Goal: Entertainment & Leisure: Consume media (video, audio)

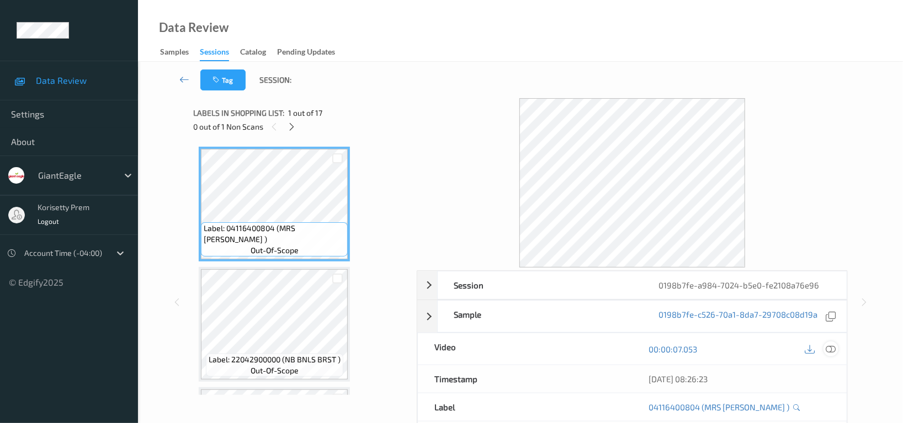
click at [832, 348] on icon at bounding box center [831, 349] width 10 height 10
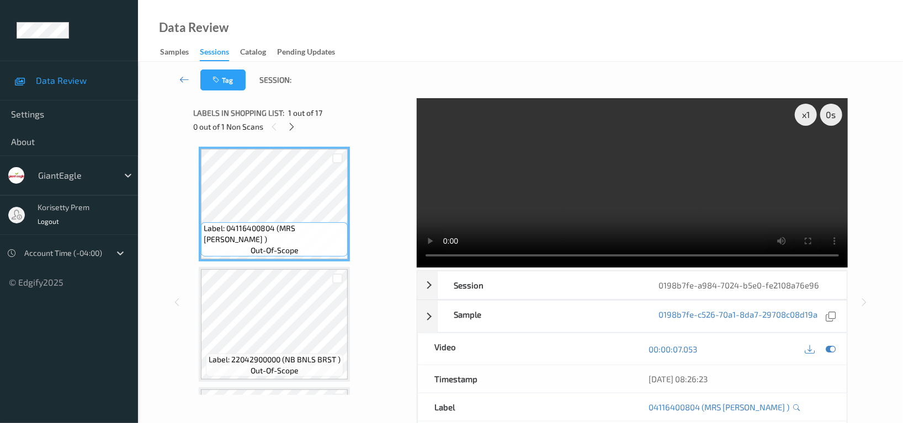
click at [534, 171] on video at bounding box center [632, 182] width 431 height 169
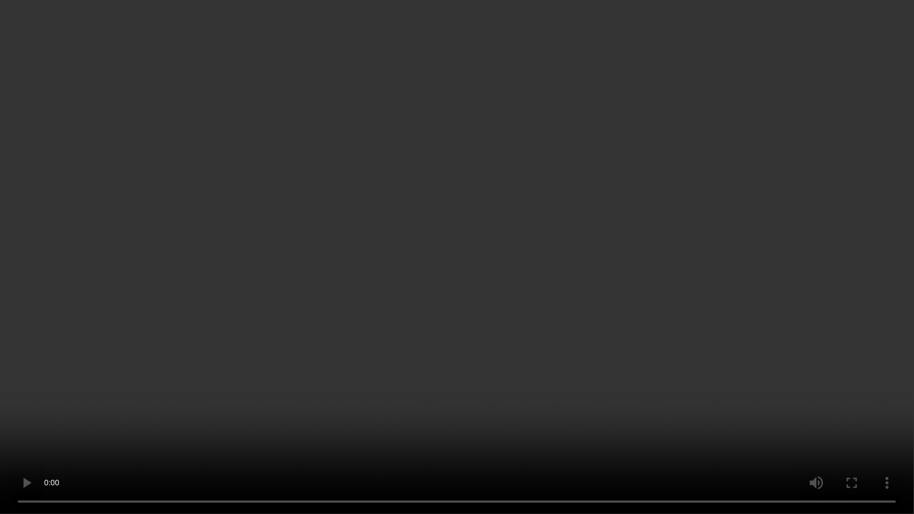
click at [900, 278] on video at bounding box center [457, 257] width 914 height 514
click at [783, 301] on video at bounding box center [457, 257] width 914 height 514
click at [684, 108] on video at bounding box center [457, 257] width 914 height 514
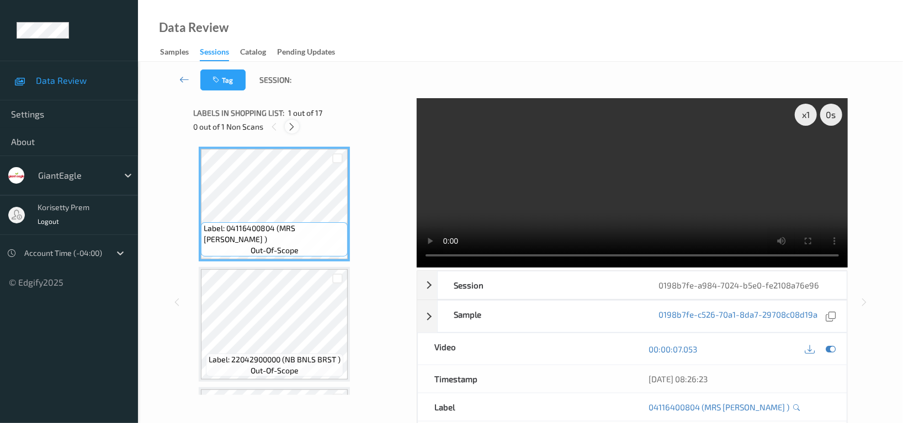
click at [293, 129] on icon at bounding box center [292, 127] width 9 height 10
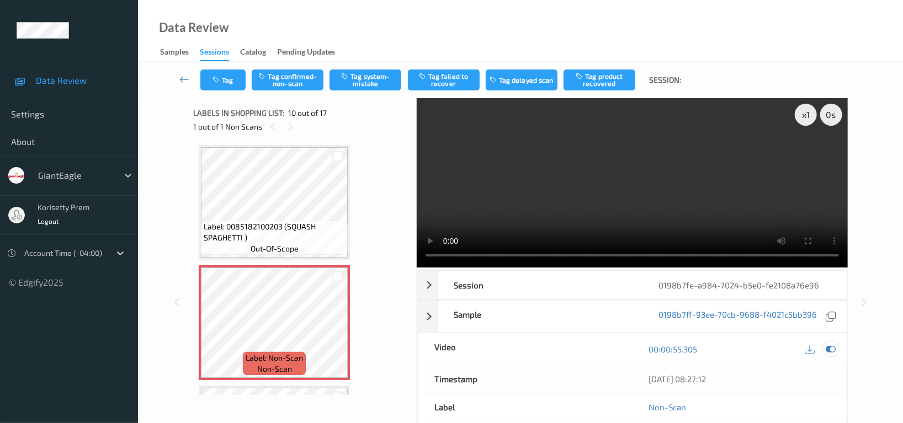
click at [834, 349] on icon at bounding box center [831, 349] width 10 height 10
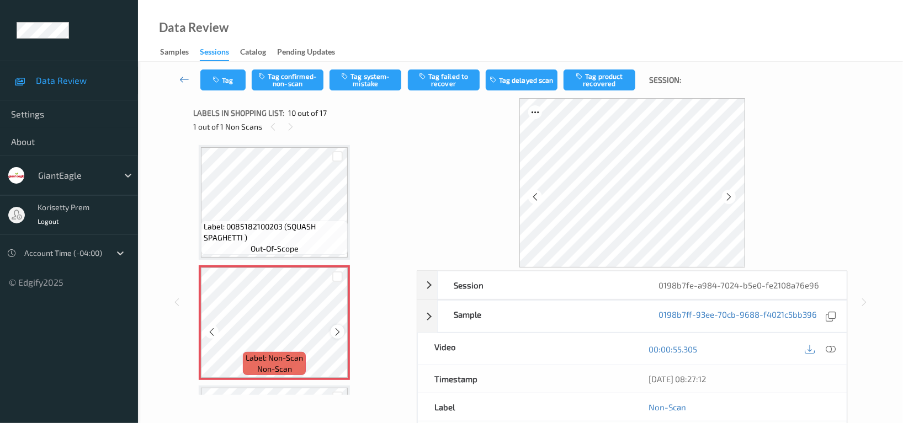
click at [336, 328] on icon at bounding box center [337, 332] width 9 height 10
click at [734, 197] on div at bounding box center [729, 197] width 14 height 14
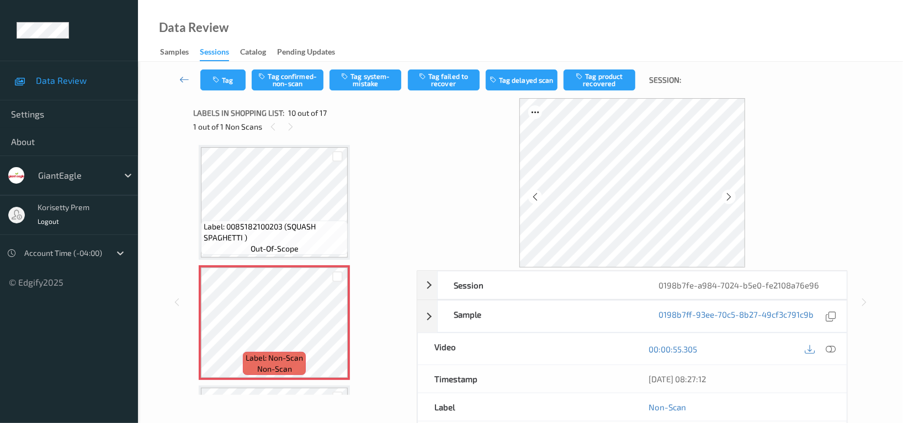
click at [734, 197] on div at bounding box center [729, 197] width 14 height 14
click at [829, 351] on icon at bounding box center [831, 349] width 10 height 10
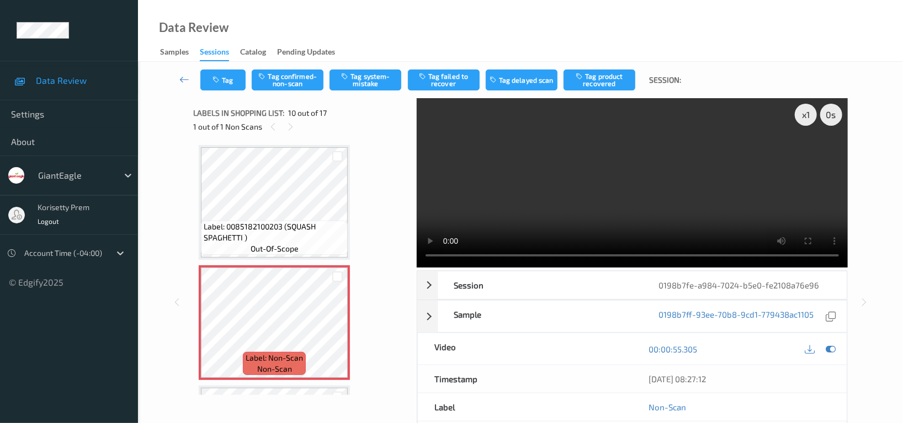
click at [510, 216] on video at bounding box center [632, 182] width 431 height 169
click at [747, 182] on video at bounding box center [632, 182] width 431 height 169
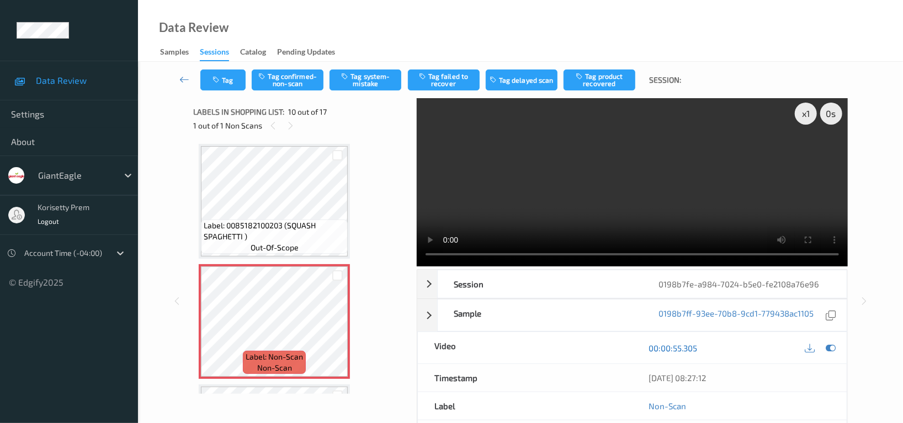
scroll to position [0, 0]
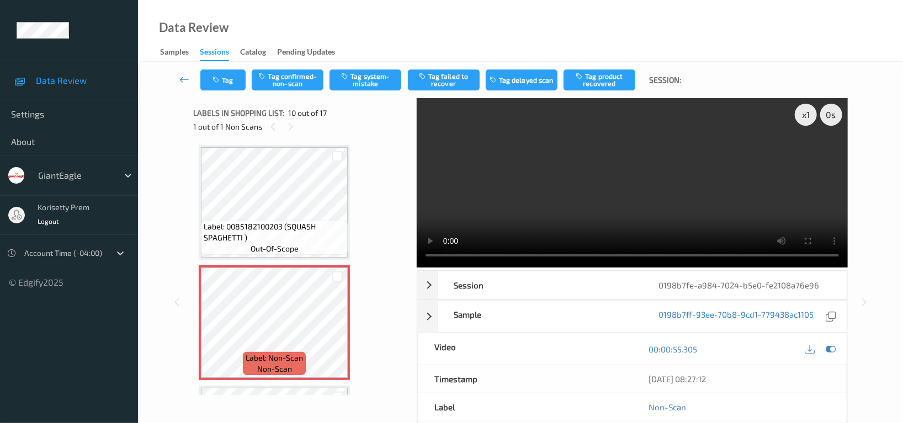
click at [526, 181] on video at bounding box center [632, 182] width 431 height 169
click at [680, 186] on video at bounding box center [632, 182] width 431 height 169
click at [636, 129] on video at bounding box center [632, 182] width 431 height 169
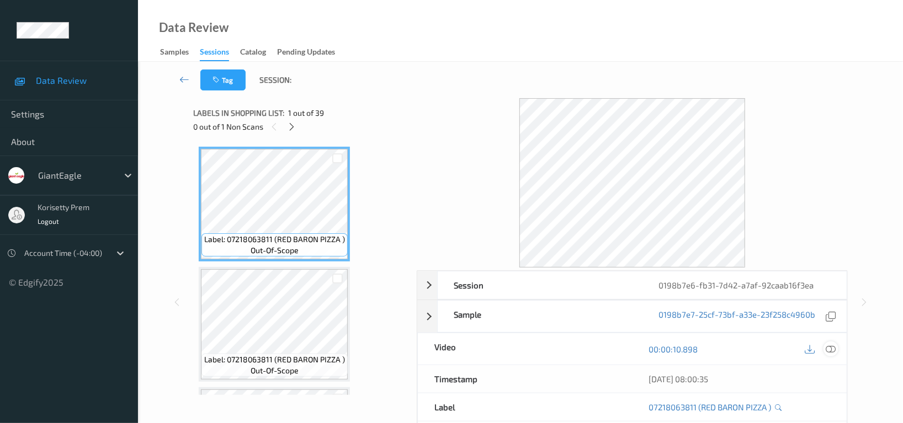
click at [830, 350] on icon at bounding box center [831, 349] width 10 height 10
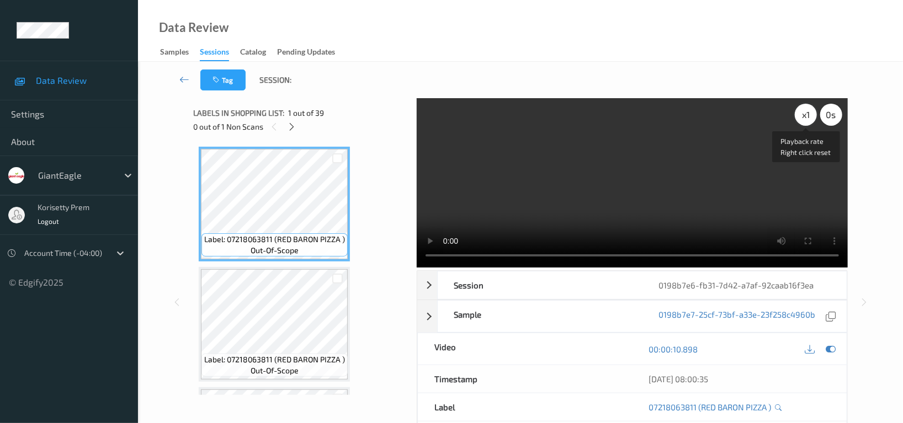
click at [805, 116] on div "x 1" at bounding box center [806, 115] width 22 height 22
click at [802, 116] on div "x 2" at bounding box center [806, 115] width 22 height 22
click at [802, 116] on div "x 4" at bounding box center [806, 115] width 22 height 22
click at [802, 116] on div "x 8" at bounding box center [806, 115] width 22 height 22
click at [802, 116] on div "x 1" at bounding box center [806, 115] width 22 height 22
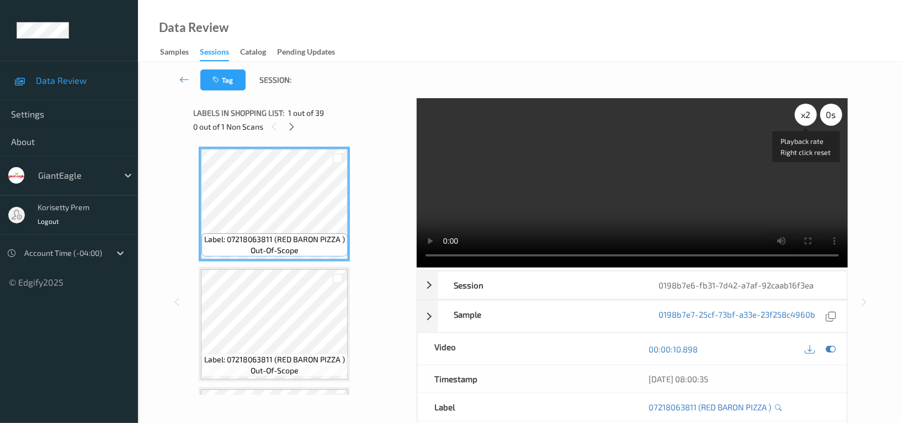
click at [802, 116] on div "x 2" at bounding box center [806, 115] width 22 height 22
click at [802, 116] on div "x 4" at bounding box center [806, 115] width 22 height 22
click at [802, 116] on div "x 8" at bounding box center [806, 115] width 22 height 22
click at [802, 116] on div "x 1" at bounding box center [806, 115] width 22 height 22
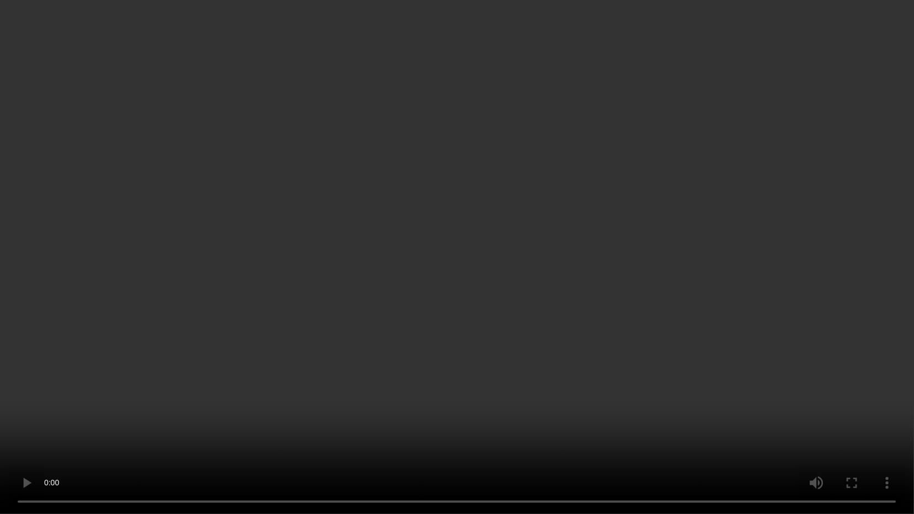
click at [418, 367] on video at bounding box center [457, 257] width 914 height 514
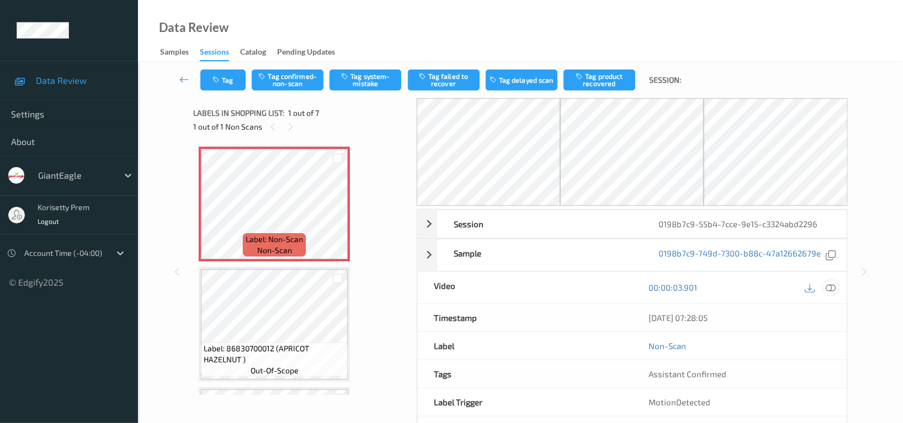
click at [826, 283] on icon at bounding box center [831, 288] width 10 height 10
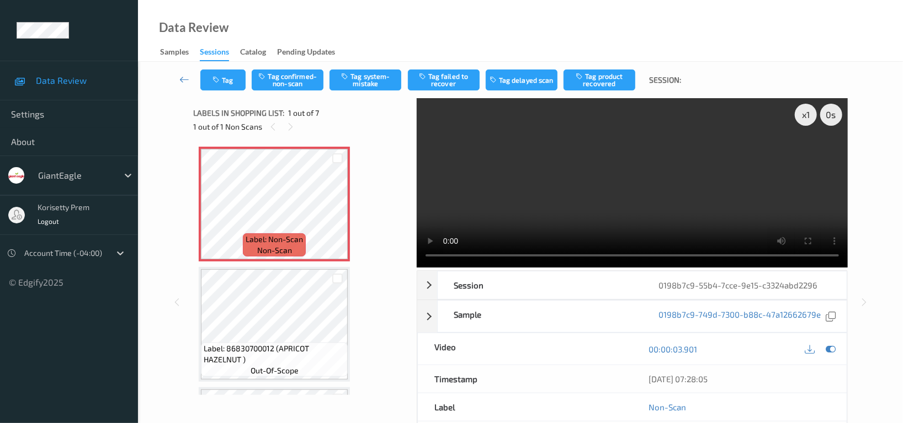
click at [613, 179] on video at bounding box center [632, 182] width 431 height 169
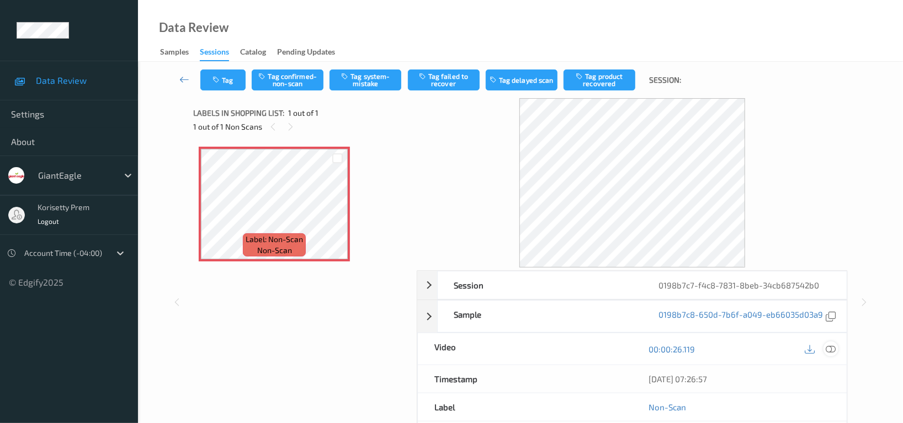
click at [831, 349] on icon at bounding box center [831, 349] width 10 height 10
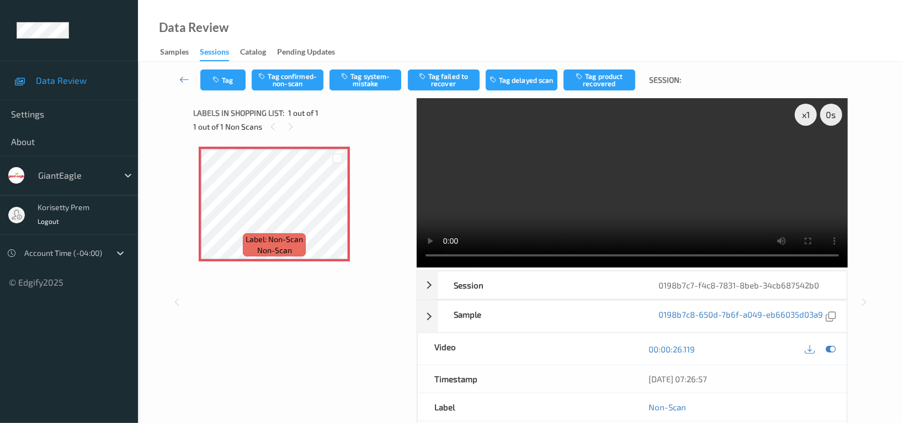
click at [579, 137] on video at bounding box center [632, 182] width 431 height 169
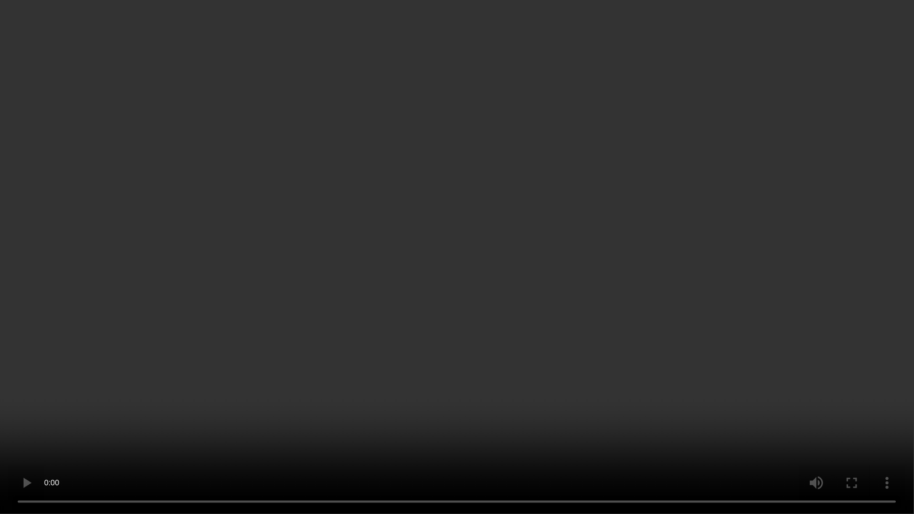
click at [346, 423] on video at bounding box center [457, 257] width 914 height 514
